Goal: Task Accomplishment & Management: Complete application form

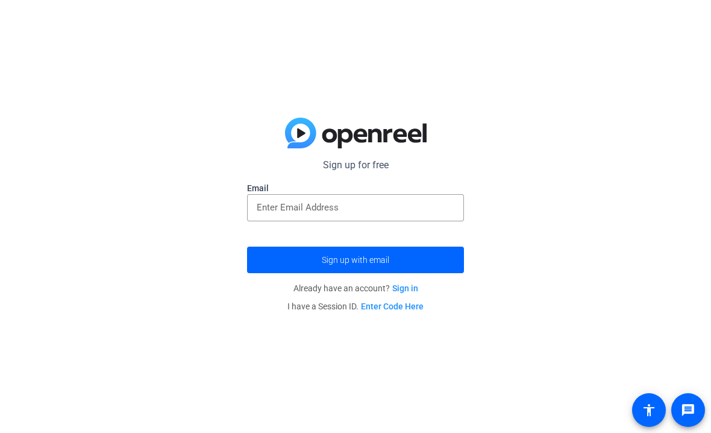
click at [290, 210] on input "email" at bounding box center [356, 207] width 198 height 14
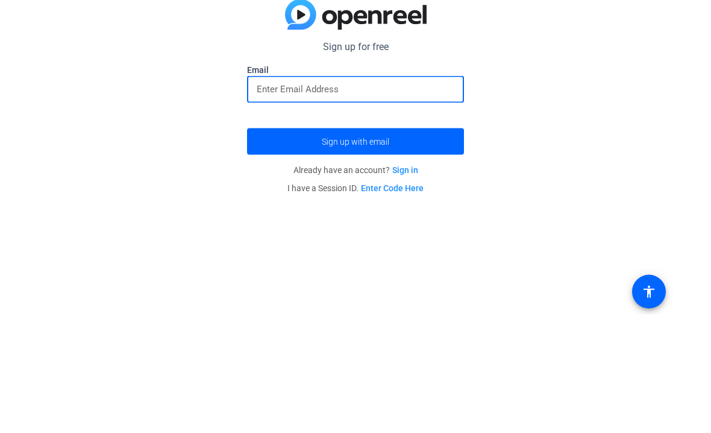
type input "c"
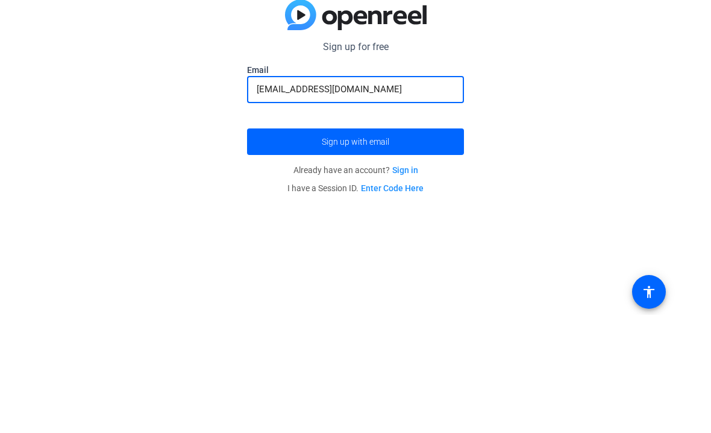
click at [296, 245] on span "submit" at bounding box center [355, 259] width 217 height 29
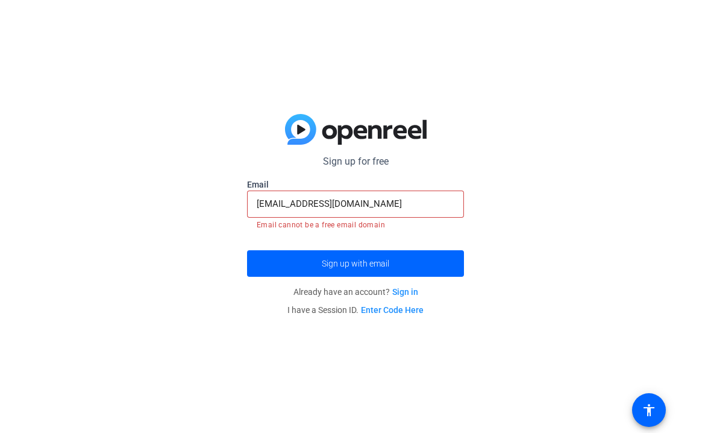
click at [318, 204] on input "[EMAIL_ADDRESS][DOMAIN_NAME]" at bounding box center [356, 203] width 198 height 14
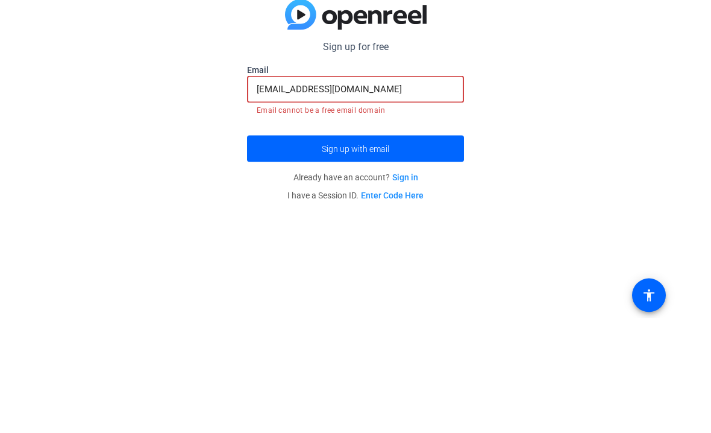
click at [356, 250] on button "Sign up with email" at bounding box center [355, 263] width 217 height 27
click at [355, 196] on input "[EMAIL_ADDRESS][DOMAIN_NAME]" at bounding box center [356, 203] width 198 height 14
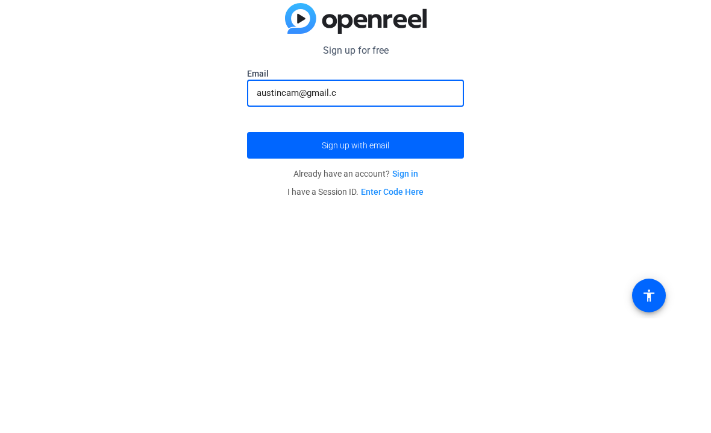
click at [298, 245] on span "submit" at bounding box center [355, 259] width 217 height 29
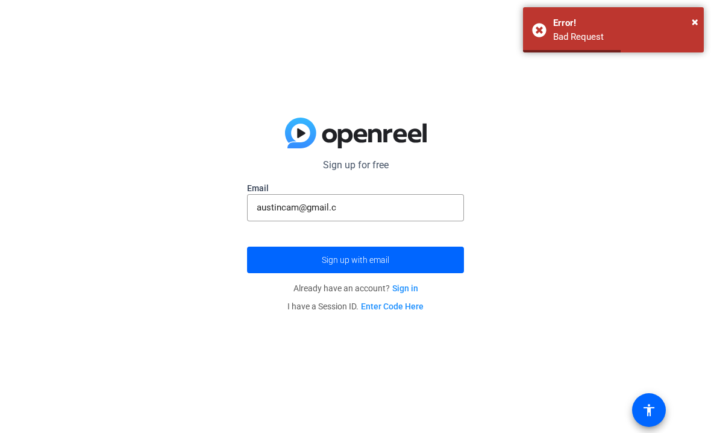
click at [658, 421] on span at bounding box center [649, 409] width 29 height 29
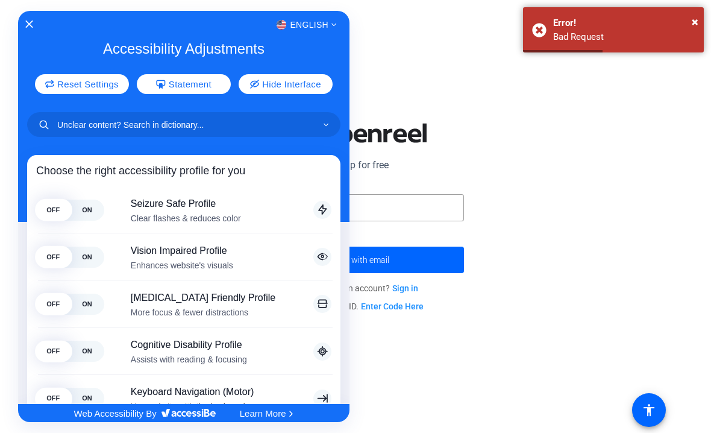
click at [655, 421] on div at bounding box center [355, 216] width 711 height 433
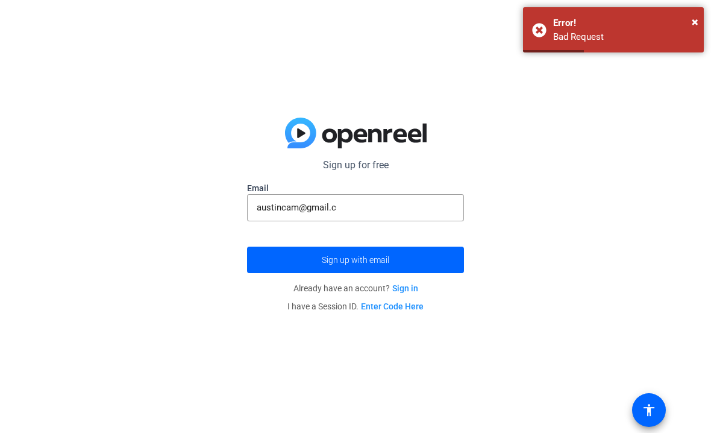
click at [653, 412] on mat-icon "accessibility" at bounding box center [649, 410] width 14 height 14
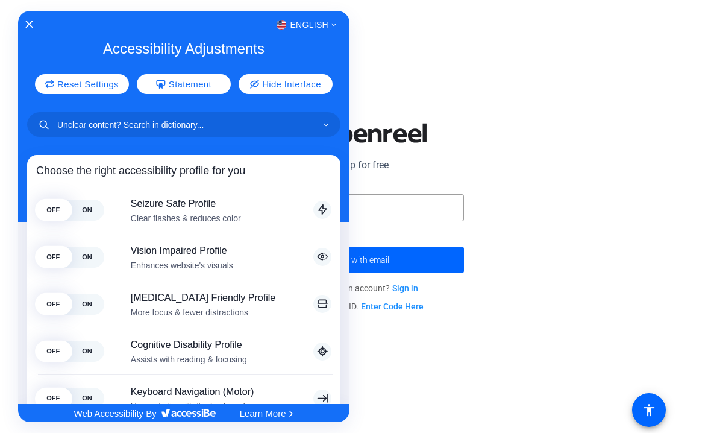
click at [27, 11] on div "English Accessibility Adjustments Reset Settings Statement Hide Interface Choos…" at bounding box center [183, 207] width 331 height 393
click at [34, 15] on div "English Accessibility Adjustments Reset Settings Statement Hide Interface Choos…" at bounding box center [183, 207] width 331 height 393
click at [421, 203] on div at bounding box center [355, 216] width 711 height 433
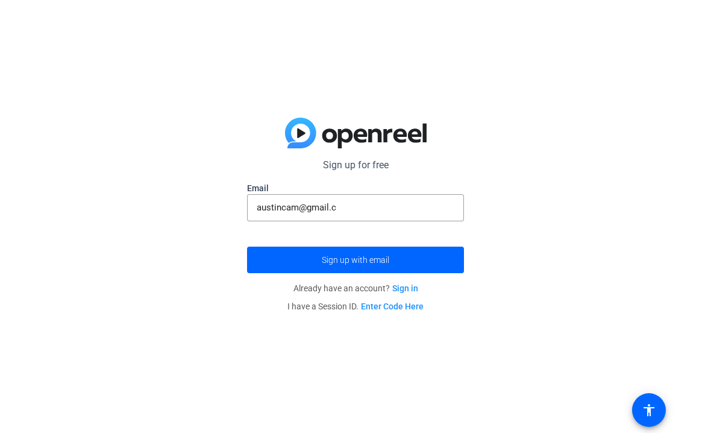
click at [20, 1] on div "Sign up for free Email austincam@gmail.c Sign up with email Already have an acc…" at bounding box center [355, 216] width 711 height 433
click at [424, 208] on input "austincam@gmail.c" at bounding box center [356, 207] width 198 height 14
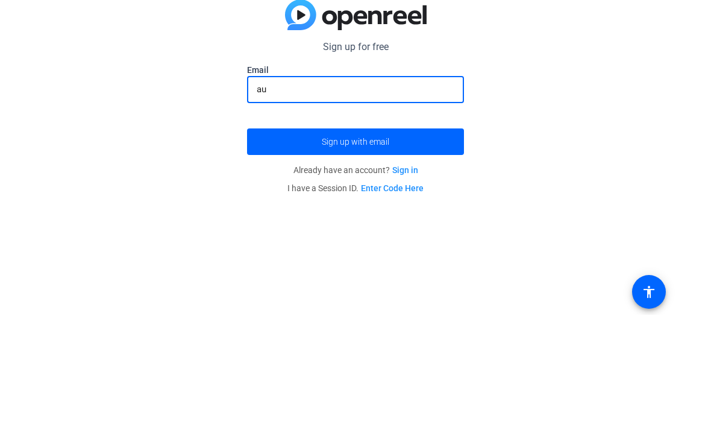
type input "a"
